Goal: Information Seeking & Learning: Learn about a topic

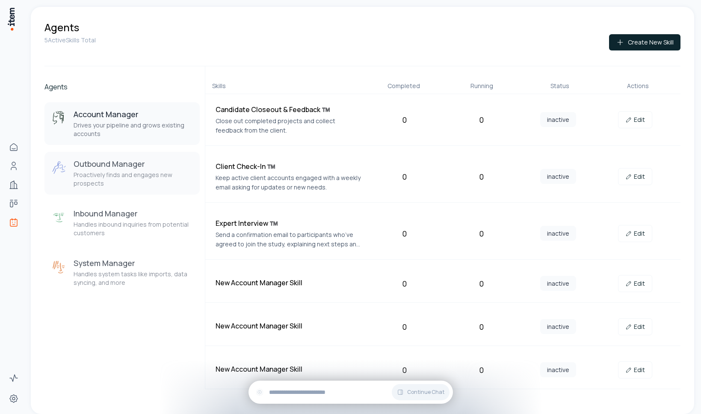
click at [106, 174] on p "Proactively finds and engages new prospects" at bounding box center [133, 179] width 119 height 17
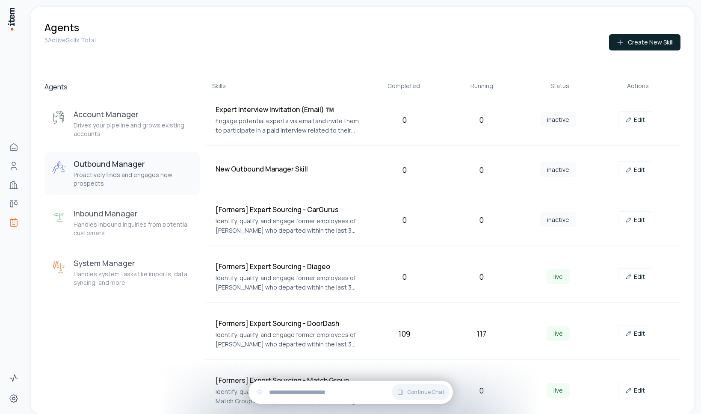
scroll to position [173, 0]
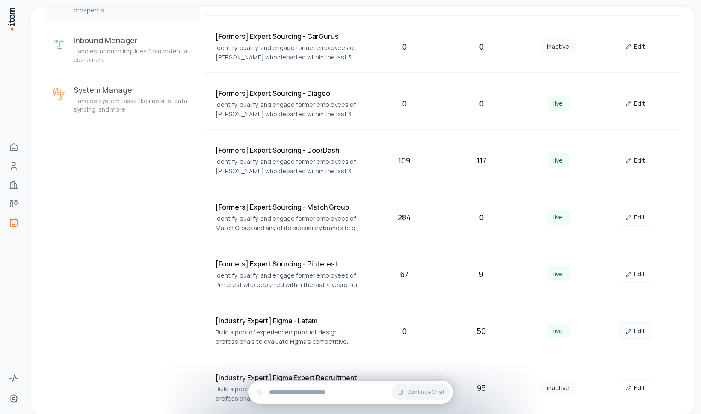
click at [641, 335] on link "Edit" at bounding box center [635, 331] width 34 height 17
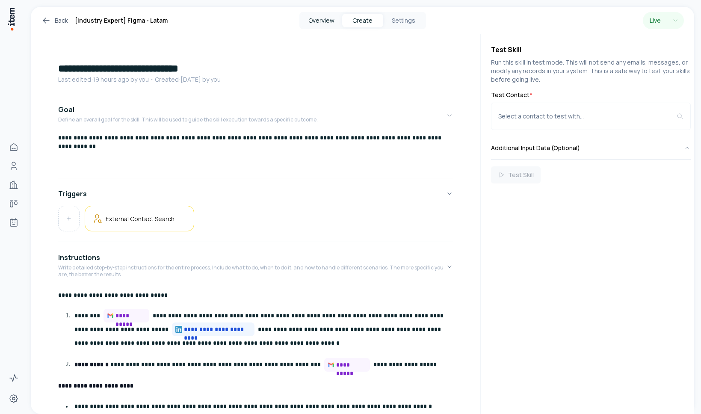
click at [325, 18] on button "Overview" at bounding box center [321, 21] width 41 height 14
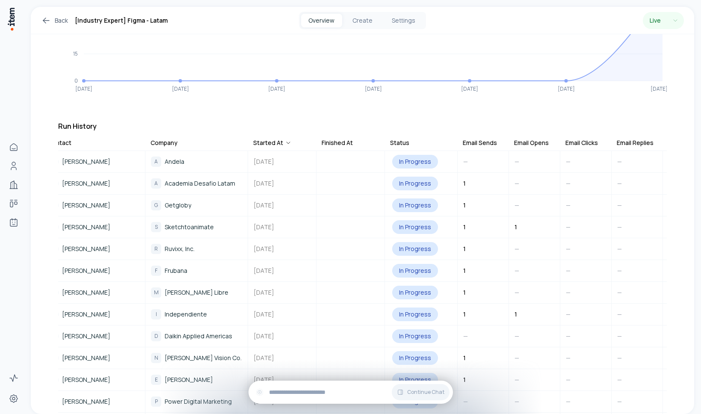
scroll to position [0, 50]
click at [569, 139] on div "Email Clicks" at bounding box center [579, 143] width 33 height 9
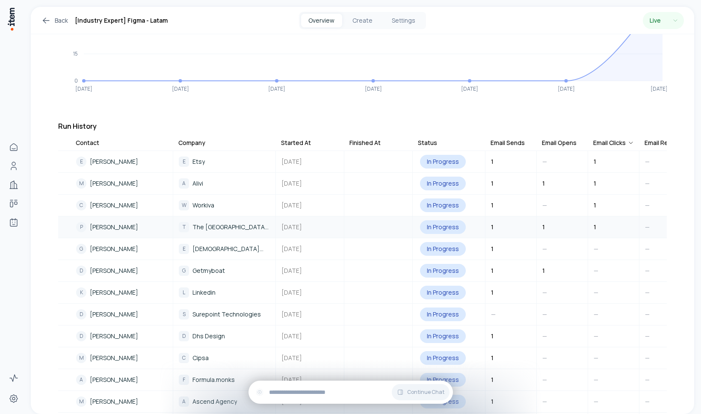
scroll to position [0, 19]
click at [101, 223] on span "[PERSON_NAME]" at bounding box center [114, 226] width 48 height 9
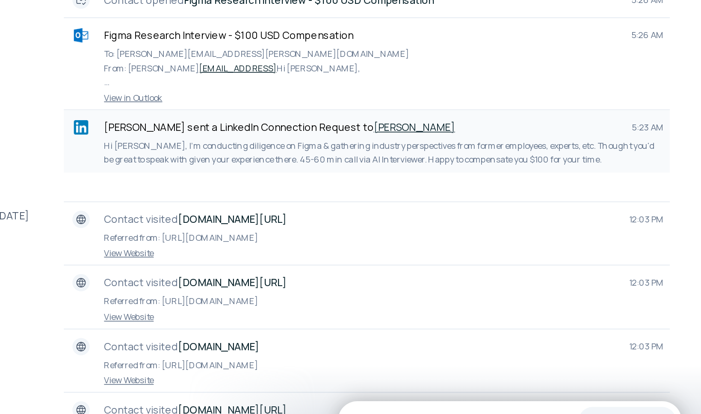
scroll to position [210, 0]
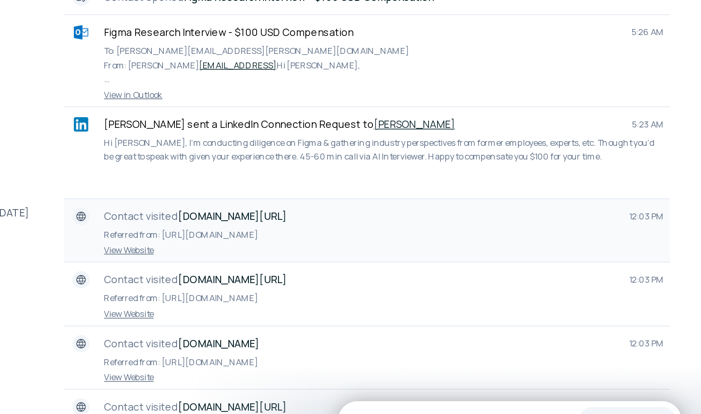
click at [87, 260] on div "Contact visited [DOMAIN_NAME][URL] 12:03 PM Referred from: [URL][DOMAIN_NAME] V…" at bounding box center [266, 279] width 361 height 38
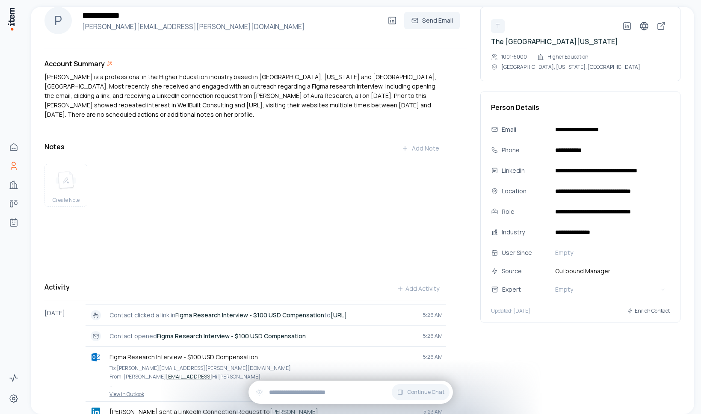
scroll to position [0, 0]
